Goal: Task Accomplishment & Management: Use online tool/utility

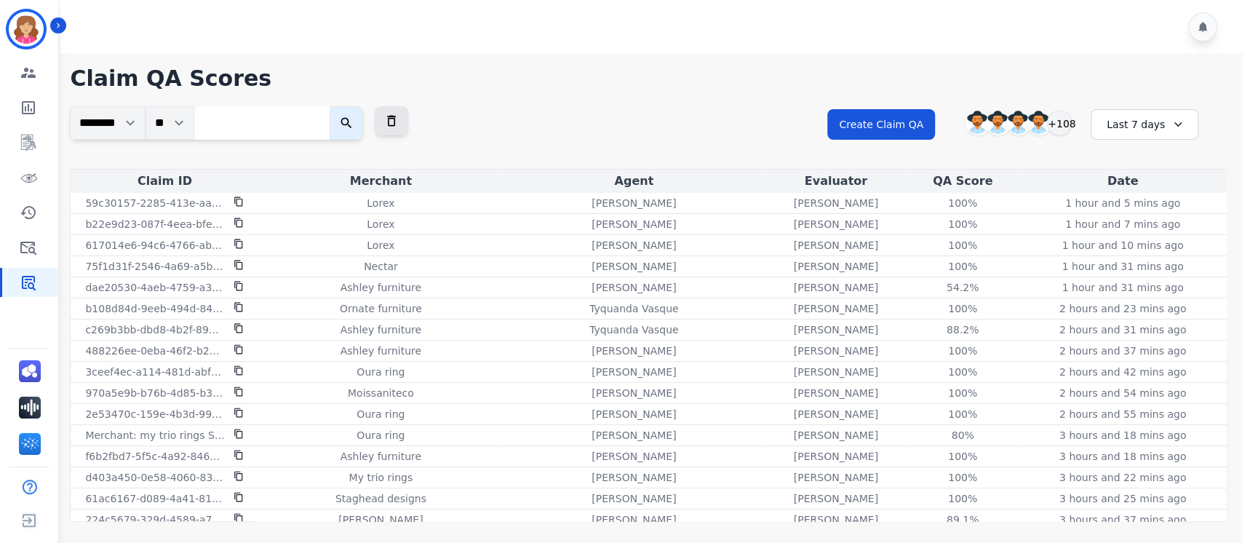
scroll to position [1473, 0]
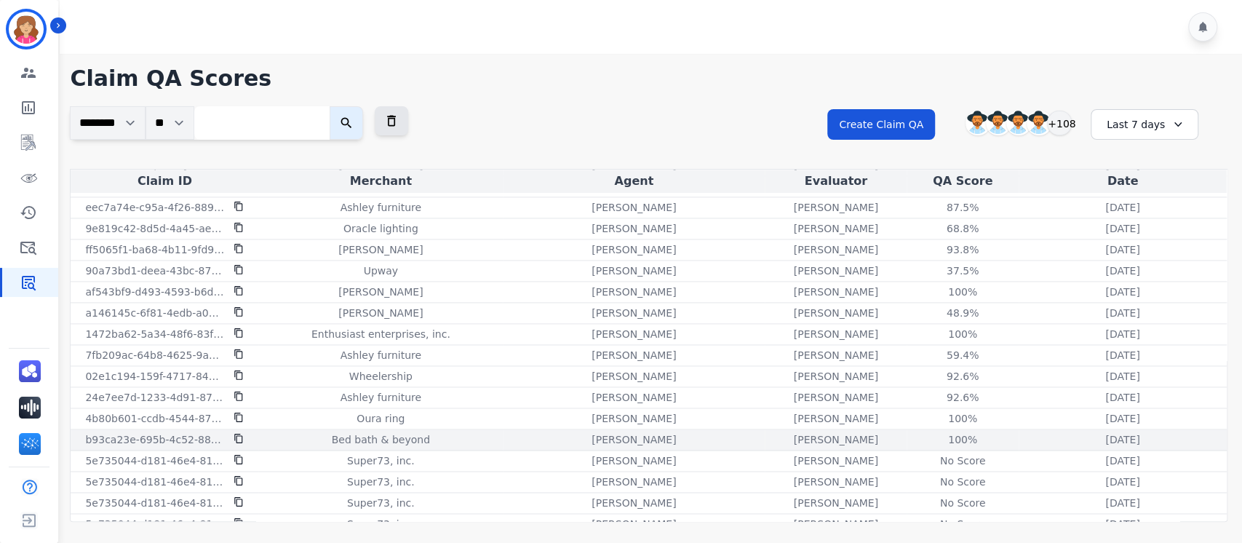
click at [159, 432] on p "b93ca23e-695b-4c52-884d-85f1003cc42b" at bounding box center [155, 439] width 140 height 15
click at [85, 434] on p "b93ca23e-695b-4c52-884d-85f1003cc42b" at bounding box center [155, 439] width 140 height 15
drag, startPoint x: 85, startPoint y: 434, endPoint x: 243, endPoint y: 432, distance: 158.0
click at [243, 432] on div "b93ca23e-695b-4c52-884d-85f1003cc42b" at bounding box center [165, 439] width 182 height 15
click at [569, 88] on h1 "Claim QA Scores" at bounding box center [649, 79] width 1158 height 26
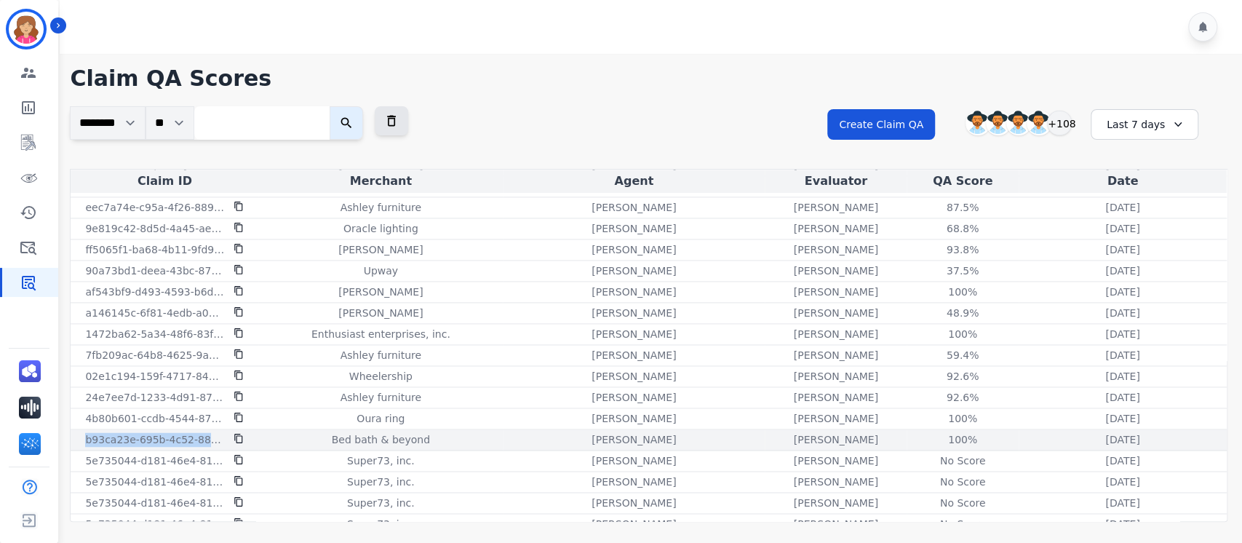
drag, startPoint x: 84, startPoint y: 430, endPoint x: 218, endPoint y: 429, distance: 133.9
click at [218, 432] on p "b93ca23e-695b-4c52-884d-85f1003cc42b" at bounding box center [155, 439] width 140 height 15
copy p "b93ca23e-695b-4c52-884d-8"
click at [217, 434] on p "b93ca23e-695b-4c52-884d-85f1003cc42b" at bounding box center [155, 439] width 140 height 15
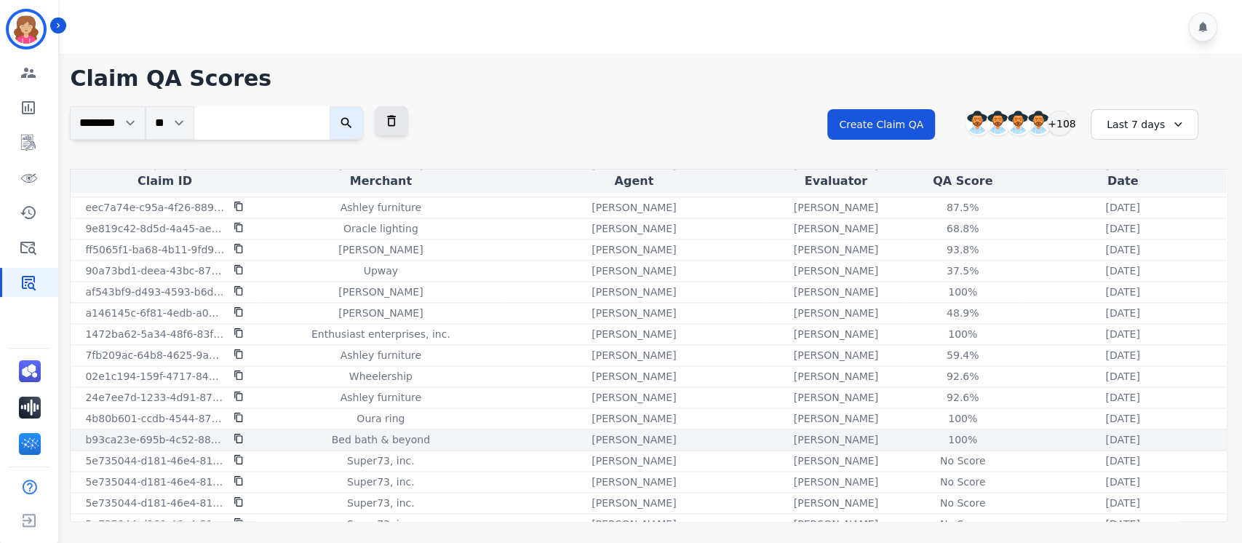
click at [217, 434] on p "b93ca23e-695b-4c52-884d-85f1003cc42b" at bounding box center [155, 439] width 140 height 15
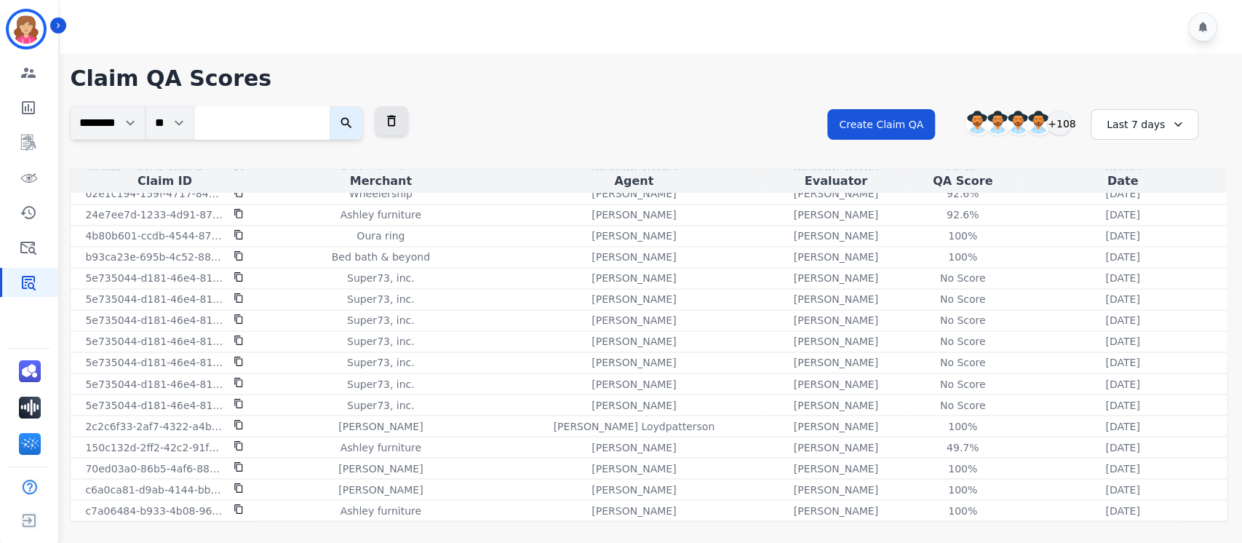
scroll to position [1753, 0]
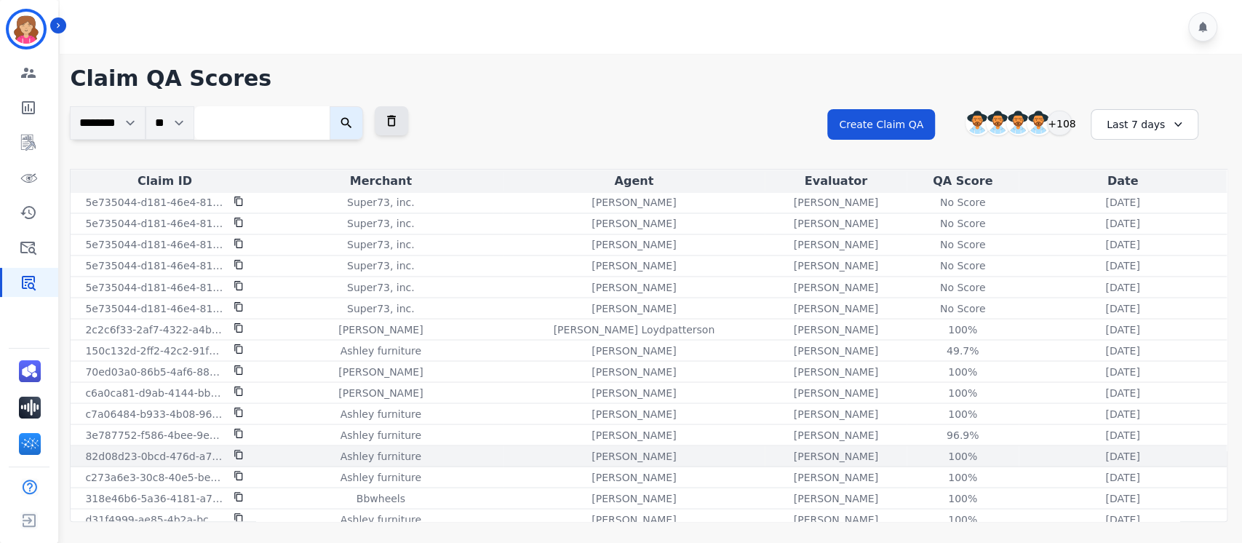
click at [221, 451] on p "82d08d23-0bcd-476d-a7ac-c8a0cc74b0e9" at bounding box center [155, 455] width 140 height 15
drag, startPoint x: 76, startPoint y: 447, endPoint x: 221, endPoint y: 451, distance: 145.6
click at [221, 451] on div "82d08d23-0bcd-476d-a7ac-c8a0cc74b0e9" at bounding box center [165, 455] width 182 height 15
copy p "82d08d23-0bcd-476d-a7ac-c"
click at [237, 450] on icon at bounding box center [239, 454] width 8 height 9
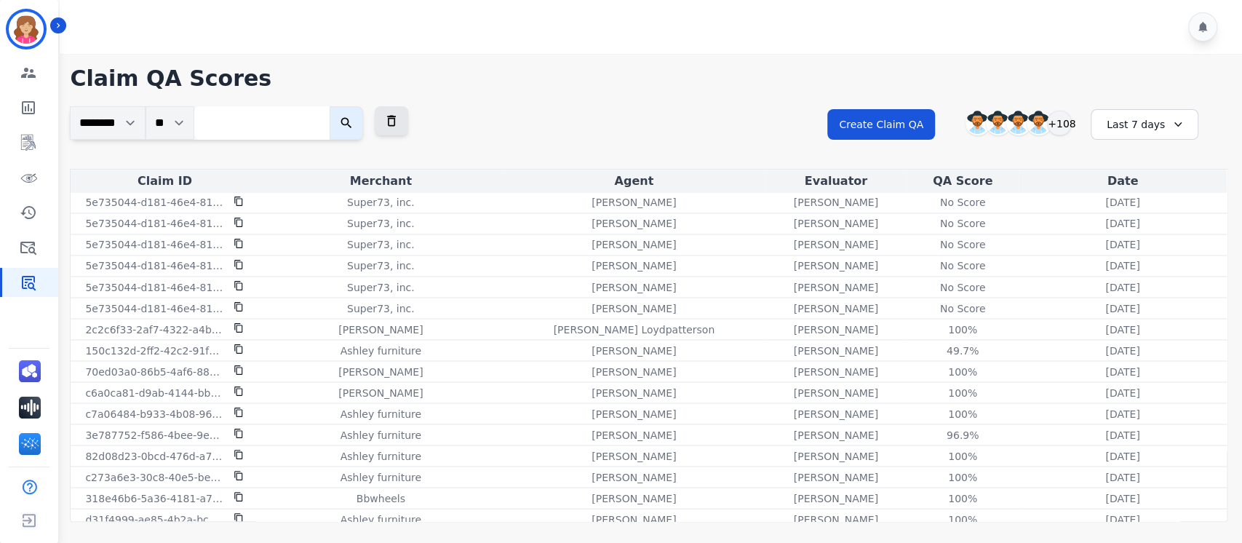
click at [670, 108] on div "**********" at bounding box center [649, 137] width 1158 height 63
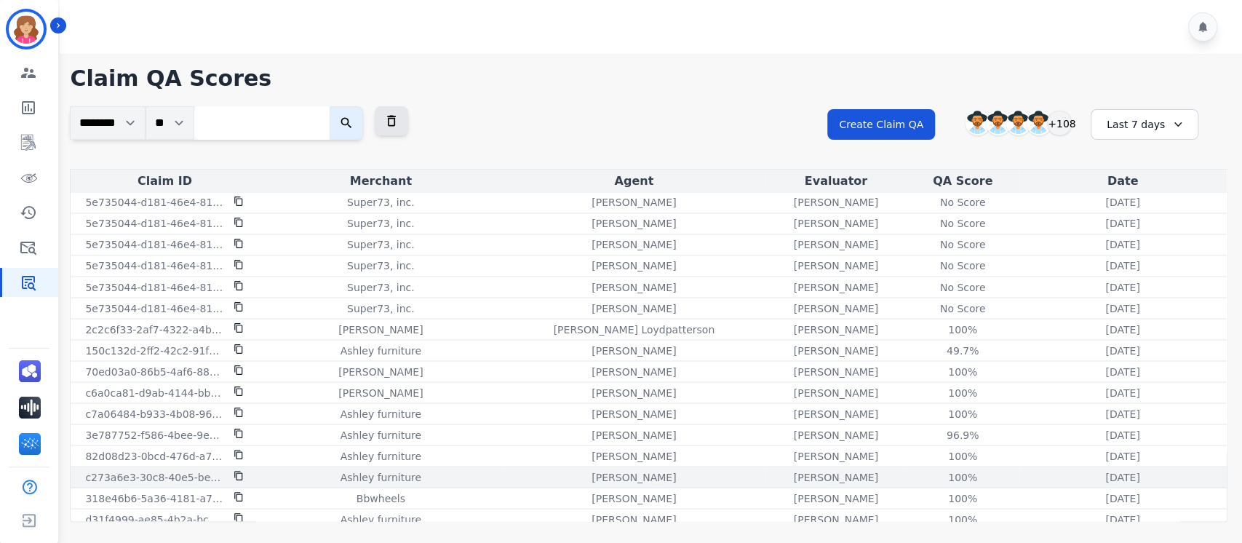
click at [215, 469] on p "c273a6e3-30c8-40e5-be55-b51be624e91e" at bounding box center [155, 476] width 140 height 15
click at [935, 469] on div "100 %" at bounding box center [963, 476] width 66 height 15
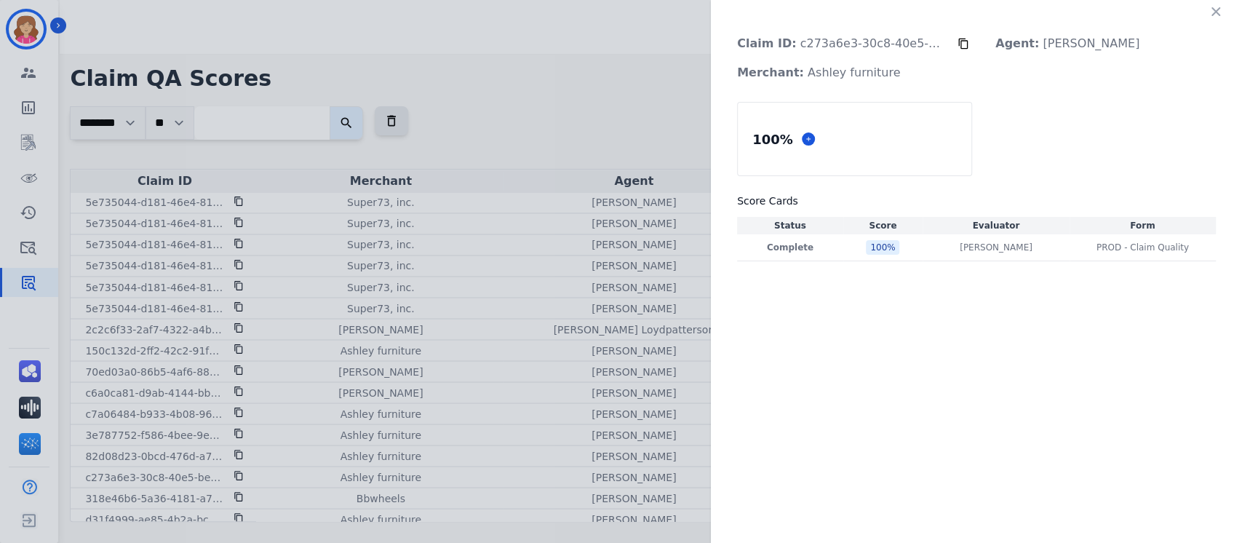
click at [937, 48] on p "Claim ID: c273a6e3-30c8-40e5-be55-b51be624e91e" at bounding box center [842, 43] width 232 height 29
click at [932, 44] on p "Claim ID: c273a6e3-30c8-40e5-be55-b51be624e91e" at bounding box center [842, 43] width 232 height 29
drag, startPoint x: 790, startPoint y: 44, endPoint x: 990, endPoint y: 43, distance: 200.2
click at [990, 43] on div "Claim ID: c273a6e3-30c8-40e5-be55-b51be624e91e Agent: [PERSON_NAME] Merchant: A…" at bounding box center [977, 58] width 502 height 58
copy div "c273a6e3-30c8-40e5-be55-b51be624e91e"
